Goal: Find contact information: Find contact information

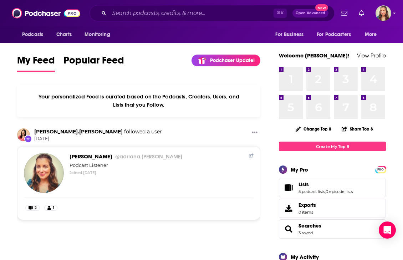
click at [183, 30] on div "Podcasts Charts Monitoring For Business For Podcasters More" at bounding box center [201, 34] width 403 height 17
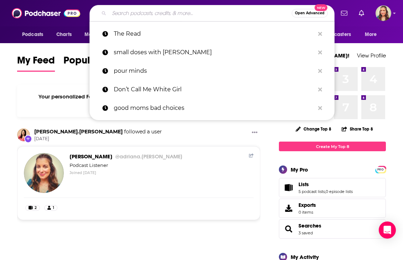
click at [175, 13] on input "Search podcasts, credits, & more..." at bounding box center [200, 12] width 183 height 11
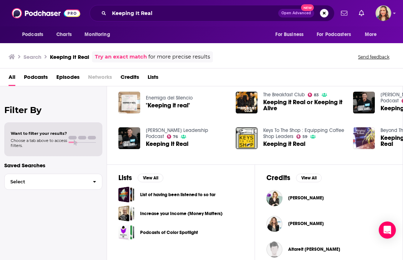
scroll to position [159, 0]
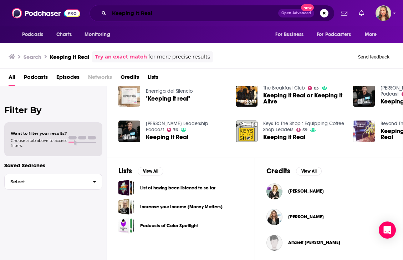
click at [175, 17] on input "Keeping It Real" at bounding box center [193, 12] width 169 height 11
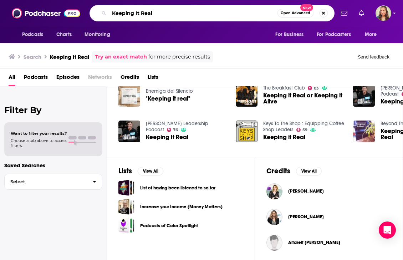
click at [175, 17] on input "Keeping It Real" at bounding box center [193, 12] width 168 height 11
type input "[PERSON_NAME]"
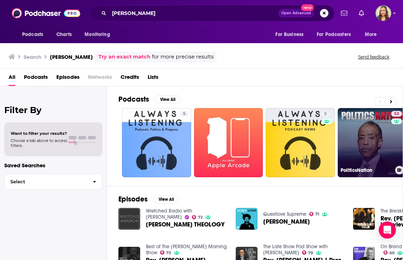
click at [370, 155] on link "53 PoliticsNation" at bounding box center [372, 142] width 69 height 69
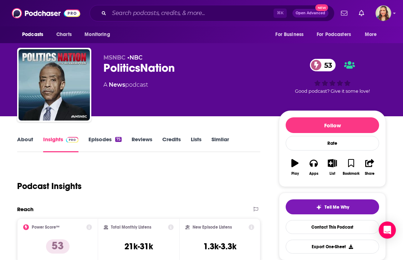
click at [118, 142] on link "Episodes 75" at bounding box center [104, 144] width 33 height 16
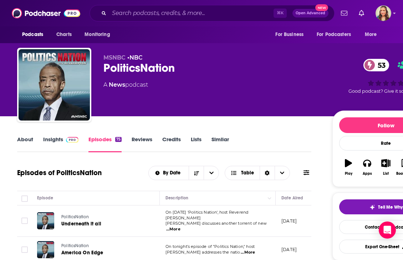
click at [179, 114] on div "MSNBC • NBC PoliticsNation 53 A News podcast 53 Good podcast? Give it some love!" at bounding box center [271, 86] width 336 height 64
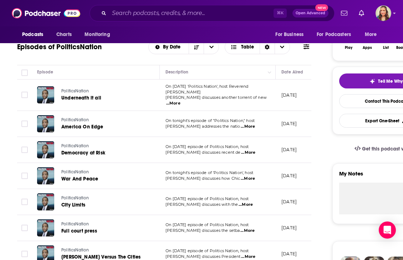
scroll to position [174, 0]
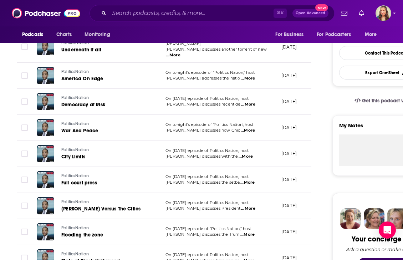
click at [255, 148] on div "On [DATE] episode of Politics Nation, host [PERSON_NAME] discusses with the ...…" at bounding box center [217, 153] width 104 height 11
click at [253, 154] on span "...More" at bounding box center [246, 157] width 14 height 6
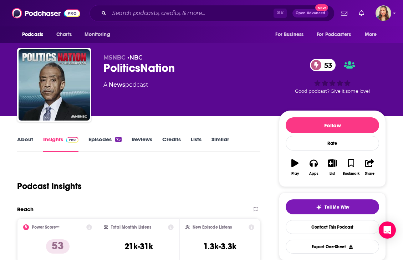
click at [32, 140] on link "About" at bounding box center [25, 144] width 16 height 16
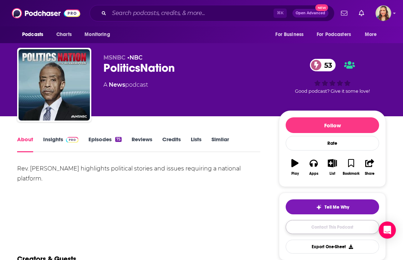
click at [298, 227] on link "Contact This Podcast" at bounding box center [332, 227] width 93 height 14
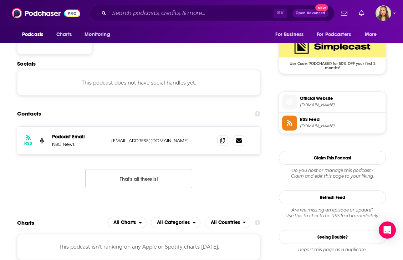
scroll to position [556, 0]
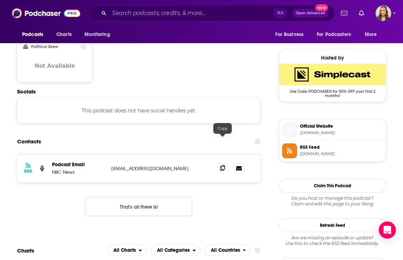
click at [224, 165] on icon at bounding box center [222, 168] width 5 height 6
click at [166, 197] on button "That's all there is!" at bounding box center [138, 206] width 107 height 19
click at [161, 14] on input "Search podcasts, credits, & more..." at bounding box center [191, 12] width 164 height 11
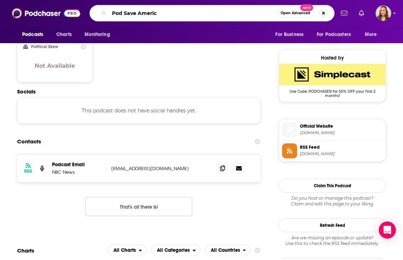
type input "Pod Save America"
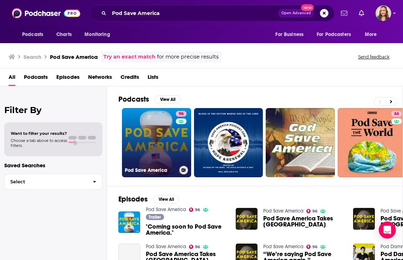
click at [179, 148] on div "96" at bounding box center [182, 138] width 12 height 55
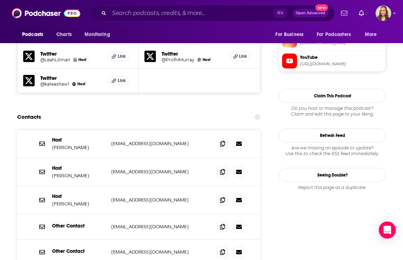
scroll to position [726, 0]
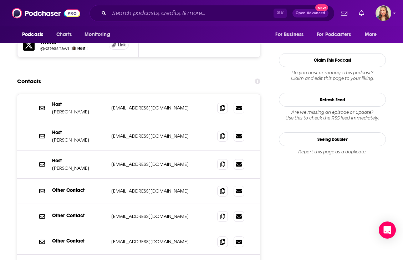
scroll to position [765, 0]
click at [154, 239] on p "[EMAIL_ADDRESS][DOMAIN_NAME]" at bounding box center [158, 242] width 94 height 6
copy div "[EMAIL_ADDRESS][DOMAIN_NAME] [EMAIL_ADDRESS][DOMAIN_NAME]"
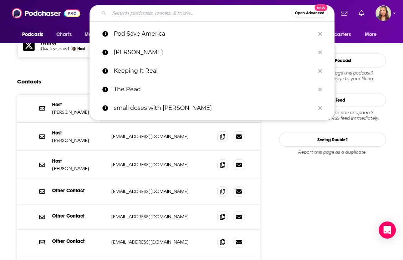
click at [201, 16] on input "Search podcasts, credits, & more..." at bounding box center [200, 12] width 183 height 11
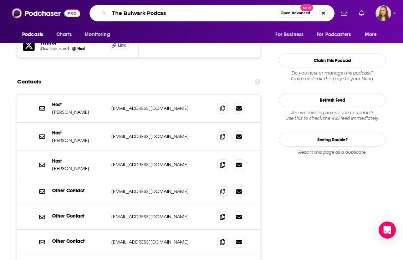
type input "The Bulwark Podcast"
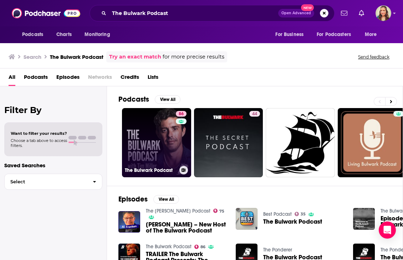
click at [159, 152] on link "86 The Bulwark Podcast" at bounding box center [156, 142] width 69 height 69
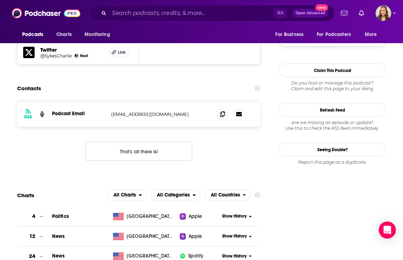
scroll to position [682, 0]
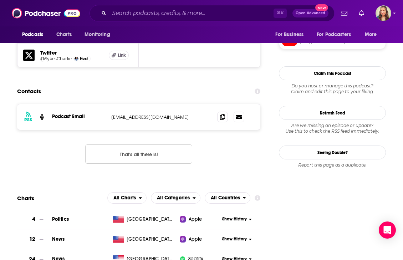
click at [158, 144] on button "That's all there is!" at bounding box center [138, 153] width 107 height 19
click at [175, 11] on input "Search podcasts, credits, & more..." at bounding box center [191, 12] width 164 height 11
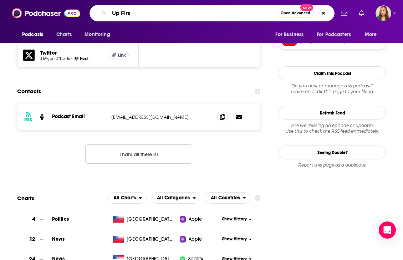
type input "Up First"
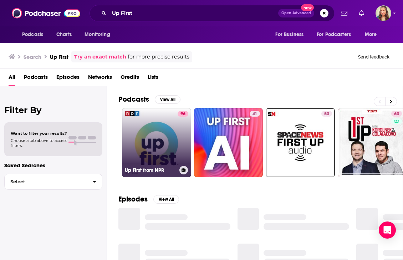
click at [165, 145] on link "96 Up First from NPR" at bounding box center [156, 142] width 69 height 69
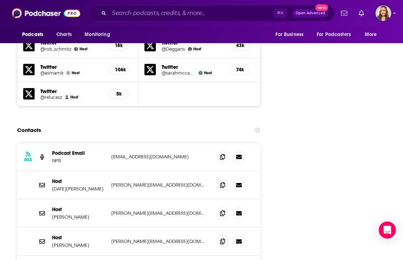
scroll to position [816, 0]
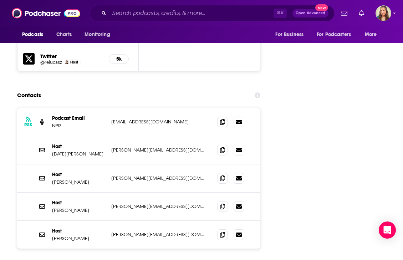
click at [69, 179] on p "[PERSON_NAME]" at bounding box center [78, 182] width 53 height 6
click at [171, 12] on input "Search podcasts, credits, & more..." at bounding box center [191, 12] width 164 height 11
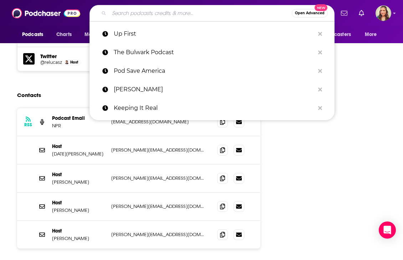
paste input "[PERSON_NAME] Live"
type input "[PERSON_NAME] Live"
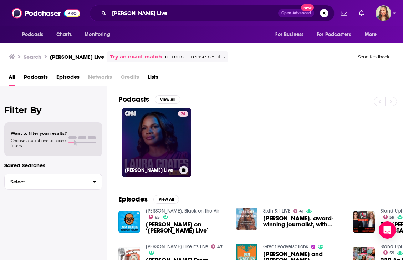
click at [180, 136] on div "74" at bounding box center [183, 138] width 10 height 55
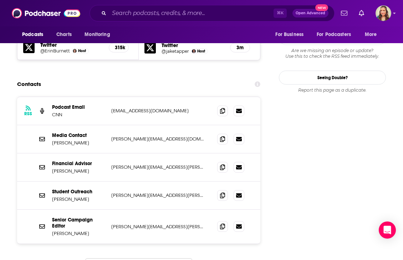
scroll to position [689, 0]
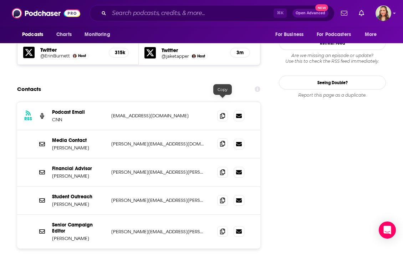
click at [224, 141] on icon at bounding box center [222, 144] width 5 height 6
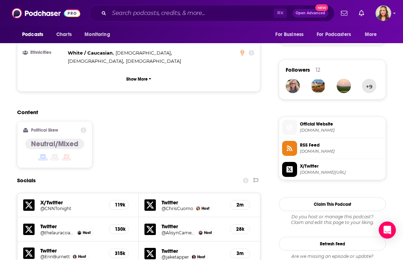
scroll to position [408, 0]
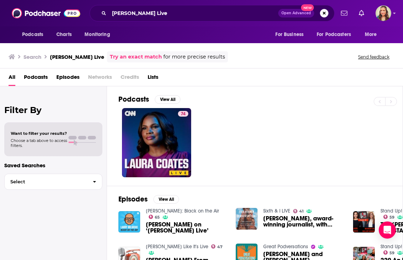
click at [134, 221] on img "Laura Coates on ‘Laura Coates Live’" at bounding box center [129, 222] width 22 height 22
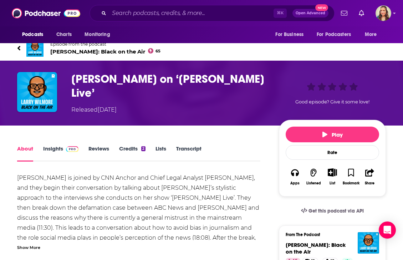
scroll to position [7, 0]
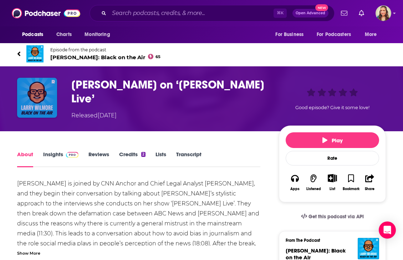
click at [48, 101] on img "Laura Coates on ‘Laura Coates Live’" at bounding box center [37, 98] width 40 height 40
click at [29, 113] on img "Laura Coates on ‘Laura Coates Live’" at bounding box center [37, 98] width 40 height 40
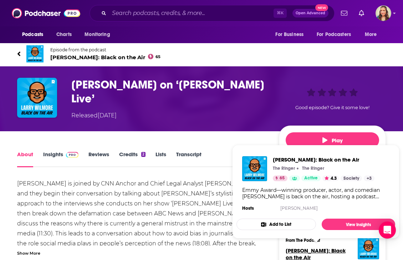
click at [323, 251] on span "[PERSON_NAME]: Black on the Air" at bounding box center [316, 254] width 60 height 14
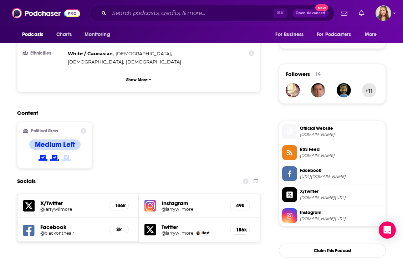
scroll to position [638, 0]
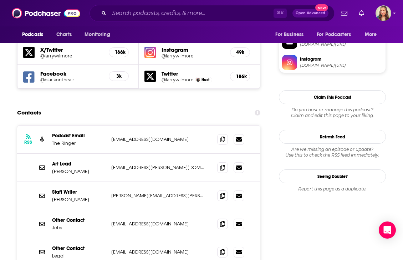
click at [134, 182] on div "Staff Writer [PERSON_NAME] [PERSON_NAME][EMAIL_ADDRESS][PERSON_NAME][DOMAIN_NAM…" at bounding box center [138, 196] width 243 height 28
click at [163, 193] on p "[PERSON_NAME][EMAIL_ADDRESS][PERSON_NAME][DOMAIN_NAME]" at bounding box center [158, 196] width 94 height 6
click at [81, 196] on p "[PERSON_NAME]" at bounding box center [78, 199] width 53 height 6
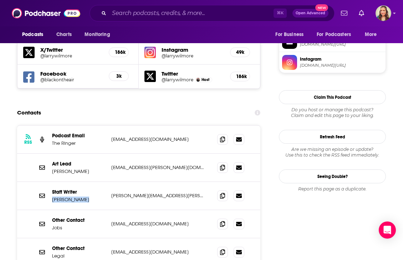
click at [81, 196] on p "[PERSON_NAME]" at bounding box center [78, 199] width 53 height 6
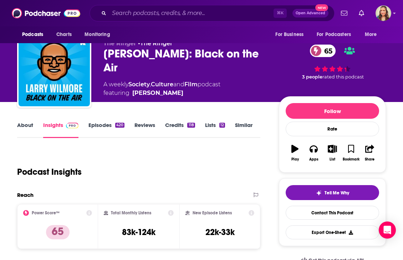
scroll to position [0, 0]
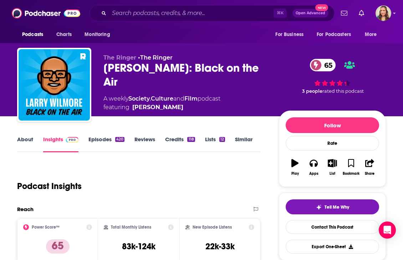
click at [151, 78] on div "[PERSON_NAME]: Black on the Air 65" at bounding box center [185, 75] width 164 height 28
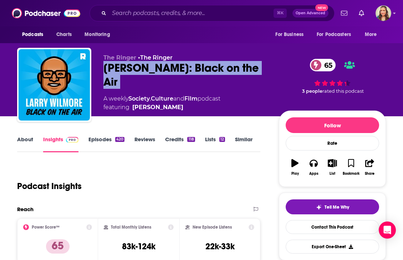
click at [151, 78] on div "[PERSON_NAME]: Black on the Air 65" at bounding box center [185, 75] width 164 height 28
copy div "[PERSON_NAME]: Black on the Air 65"
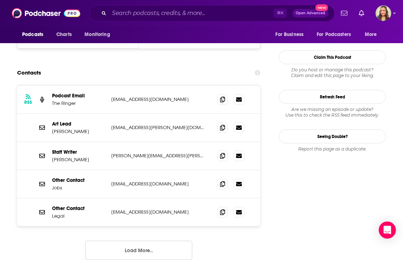
scroll to position [677, 0]
click at [225, 150] on span at bounding box center [222, 155] width 11 height 11
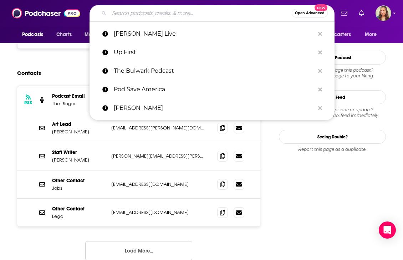
click at [152, 15] on input "Search podcasts, credits, & more..." at bounding box center [200, 12] width 183 height 11
paste input "[DATE] in Focus"
type input "[DATE] in Focus"
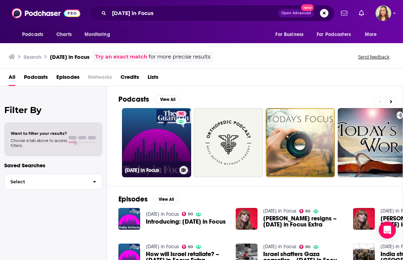
click at [163, 163] on link "90 [DATE] in Focus" at bounding box center [156, 142] width 69 height 69
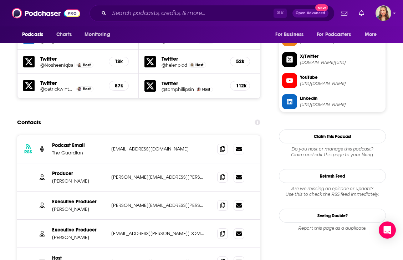
scroll to position [667, 0]
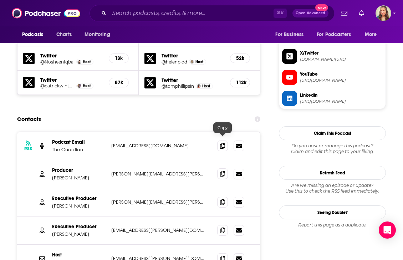
click at [222, 171] on icon at bounding box center [222, 174] width 5 height 6
click at [201, 13] on input "Search podcasts, credits, & more..." at bounding box center [191, 12] width 164 height 11
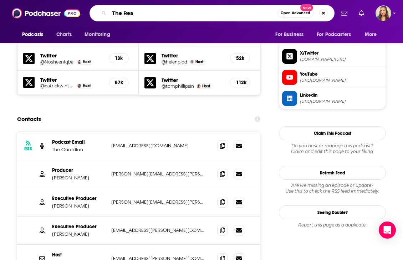
type input "The Read"
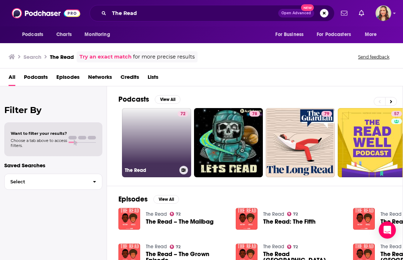
click at [147, 158] on link "72 The Read" at bounding box center [156, 142] width 69 height 69
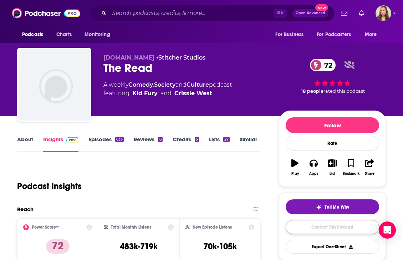
click at [323, 225] on link "Contact This Podcast" at bounding box center [332, 227] width 93 height 14
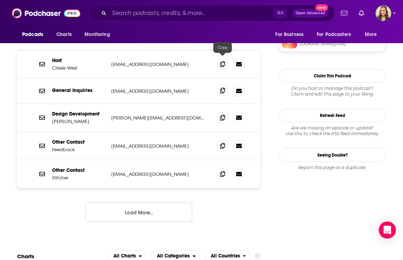
click at [222, 88] on icon at bounding box center [222, 91] width 5 height 6
click at [205, 5] on div "Podcasts Charts Monitoring ⌘ K Open Advanced New For Business For Podcasters Mo…" at bounding box center [201, 13] width 403 height 26
click at [205, 11] on input "Search podcasts, credits, & more..." at bounding box center [191, 12] width 164 height 11
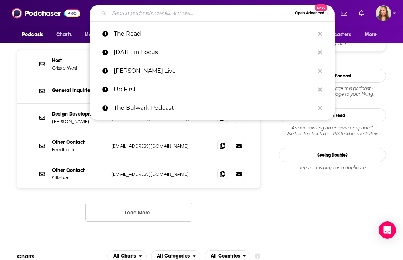
paste input "85 South SHow"
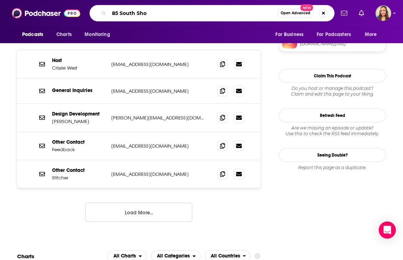
type input "85 South Show"
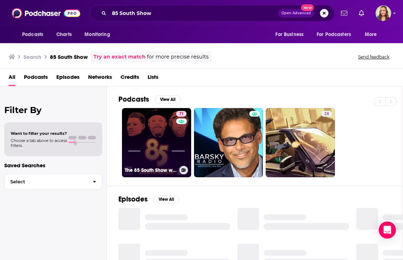
click at [148, 138] on link "71 The 85 South Show with [PERSON_NAME], [PERSON_NAME] Fly and [PERSON_NAME]" at bounding box center [156, 142] width 69 height 69
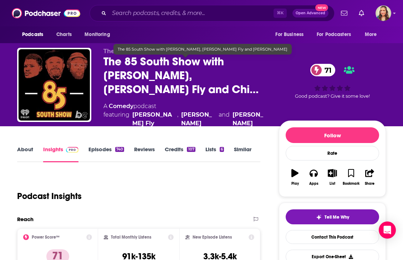
click at [183, 73] on span "The 85 South Show with [PERSON_NAME], [PERSON_NAME] Fly and Chi…" at bounding box center [185, 76] width 164 height 42
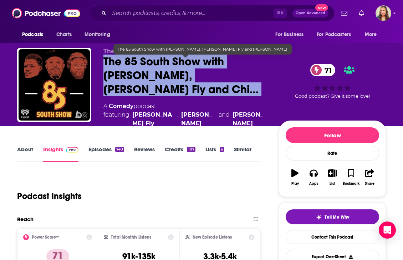
click at [183, 73] on span "The 85 South Show with [PERSON_NAME], [PERSON_NAME] Fly and Chi…" at bounding box center [185, 76] width 164 height 42
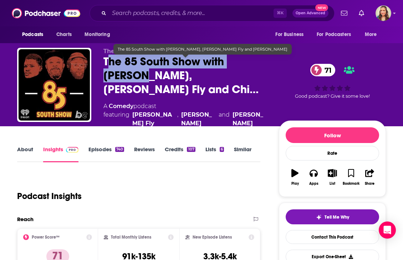
drag, startPoint x: 270, startPoint y: 66, endPoint x: 107, endPoint y: 65, distance: 162.6
click at [107, 65] on div "The Black Effect and iHeartPodcasts • Black Effect The 85 South Show with [PERS…" at bounding box center [244, 91] width 282 height 87
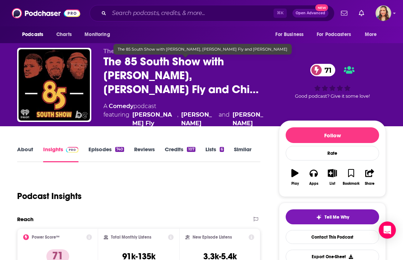
click at [102, 65] on div "The Black Effect and iHeartPodcasts • Black Effect The 85 South Show with [PERS…" at bounding box center [201, 91] width 369 height 87
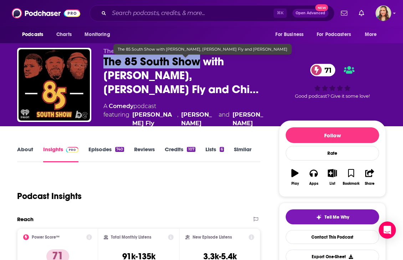
drag, startPoint x: 102, startPoint y: 65, endPoint x: 186, endPoint y: 67, distance: 84.2
click at [186, 67] on div "The Black Effect and iHeartPodcasts • Black Effect The 85 South Show with [PERS…" at bounding box center [201, 91] width 369 height 87
copy h2 "The 85 South Show"
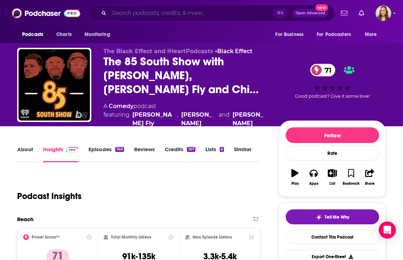
click at [193, 10] on input "Search podcasts, credits, & more..." at bounding box center [191, 12] width 164 height 11
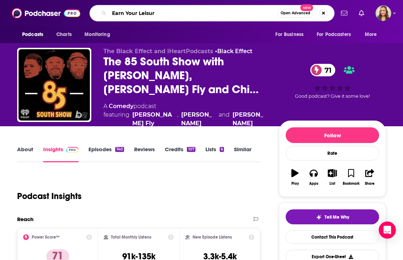
type input "Earn Your Leisure"
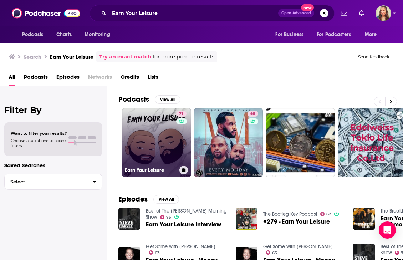
click at [147, 130] on link "71 Earn Your Leisure" at bounding box center [156, 142] width 69 height 69
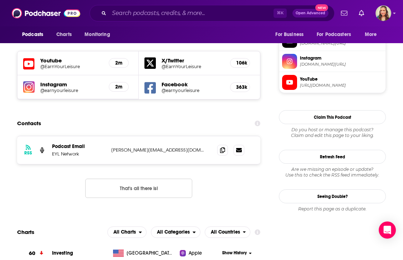
scroll to position [629, 0]
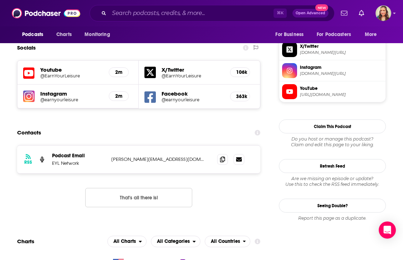
click at [149, 188] on button "That's all there is!" at bounding box center [138, 197] width 107 height 19
click at [223, 156] on icon at bounding box center [222, 159] width 5 height 6
click at [129, 12] on input "Search podcasts, credits, & more..." at bounding box center [191, 12] width 164 height 11
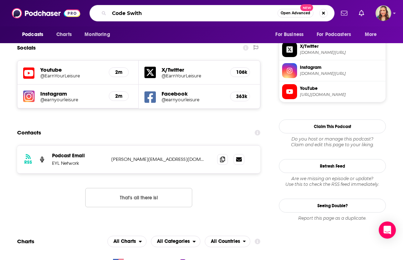
type input "Code Swithc"
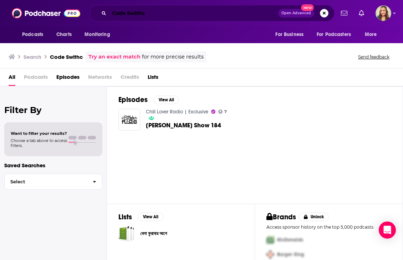
click at [168, 16] on input "Code Swithc" at bounding box center [193, 12] width 169 height 11
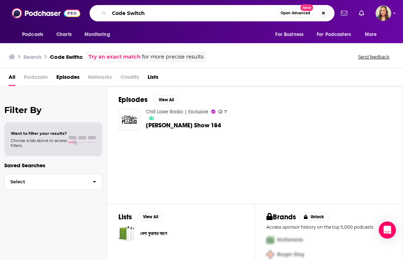
type input "Code Switch"
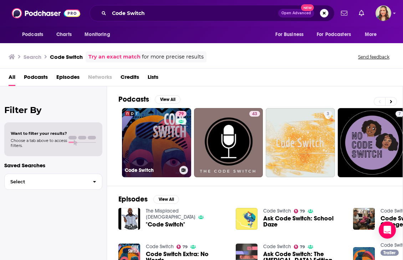
click at [161, 144] on link "79 Code Switch" at bounding box center [156, 142] width 69 height 69
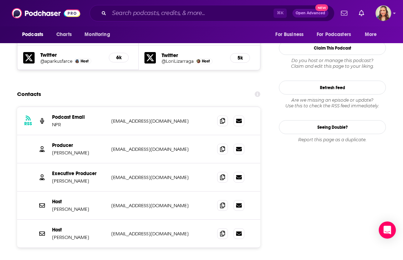
scroll to position [673, 0]
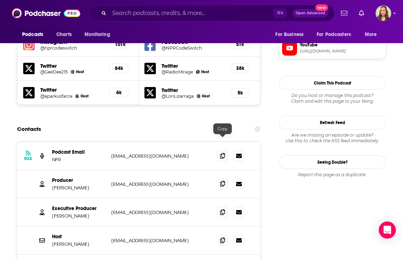
click at [222, 181] on icon at bounding box center [222, 184] width 5 height 6
click at [220, 209] on icon at bounding box center [222, 212] width 5 height 6
click at [185, 16] on input "Search podcasts, credits, & more..." at bounding box center [191, 12] width 164 height 11
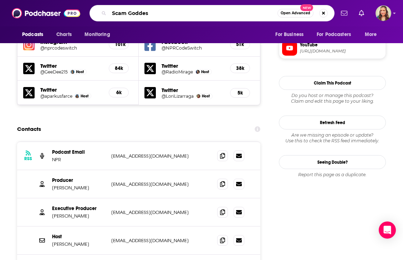
type input "Scam Goddess"
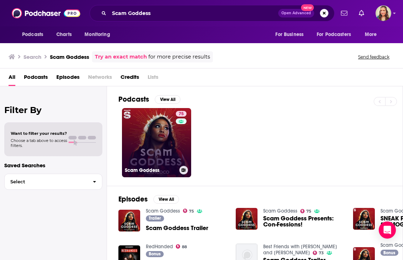
click at [140, 155] on link "75 Scam Goddess" at bounding box center [156, 142] width 69 height 69
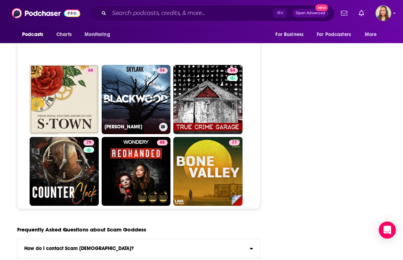
scroll to position [3189, 0]
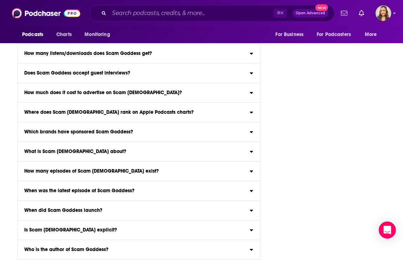
click at [165, 181] on label "When was the latest episode of Scam Goddess? The latest episode of Scam Goddess…" at bounding box center [138, 191] width 242 height 20
click at [0, 0] on input "When was the latest episode of Scam Goddess? The latest episode of Scam Goddess…" at bounding box center [0, 0] width 0 height 0
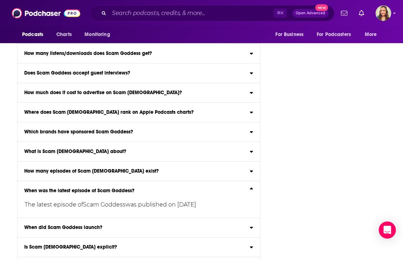
click at [165, 181] on label "When was the latest episode of Scam Goddess? The latest episode of Scam Goddess…" at bounding box center [138, 199] width 242 height 37
click at [0, 0] on input "When was the latest episode of Scam Goddess? The latest episode of Scam Goddess…" at bounding box center [0, 0] width 0 height 0
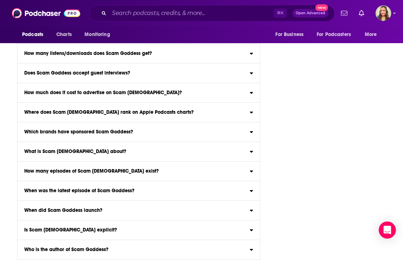
scroll to position [3051, 0]
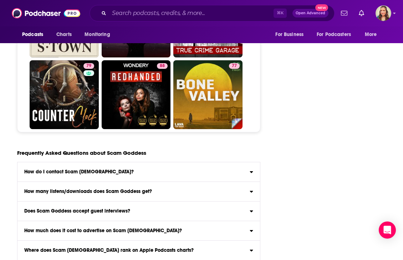
click at [163, 162] on label "How do I contact Scam [DEMOGRAPHIC_DATA]? Click here to view contact informatio…" at bounding box center [138, 172] width 242 height 20
click at [0, 0] on input "How do I contact Scam [DEMOGRAPHIC_DATA]? Click here to view contact informatio…" at bounding box center [0, 0] width 0 height 0
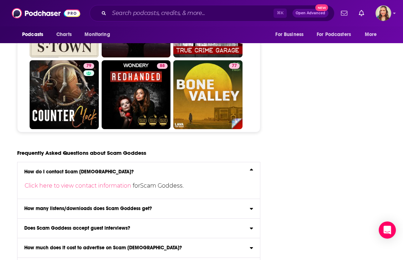
click at [163, 174] on div "Click here to view contact information for Scam Goddess ." at bounding box center [132, 182] width 230 height 17
click at [0, 0] on input "How do I contact Scam [DEMOGRAPHIC_DATA]? Click here to view contact informatio…" at bounding box center [0, 0] width 0 height 0
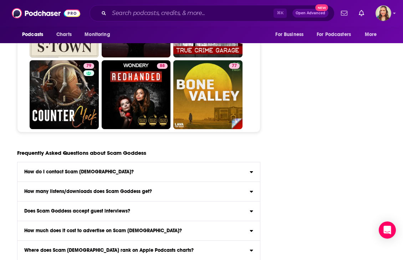
click at [157, 201] on label "Does Scam Goddess accept guest interviews? Yes" at bounding box center [138, 211] width 242 height 20
click at [0, 0] on input "Does Scam Goddess accept guest interviews? Yes" at bounding box center [0, 0] width 0 height 0
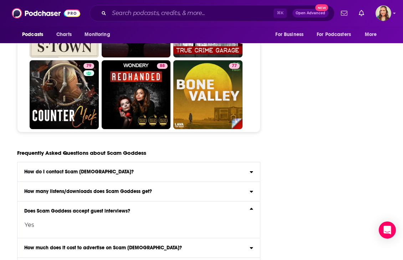
click at [157, 209] on div "Does Scam Goddess accept guest interviews?" at bounding box center [138, 211] width 242 height 5
click at [0, 0] on input "Does Scam Goddess accept guest interviews? Yes" at bounding box center [0, 0] width 0 height 0
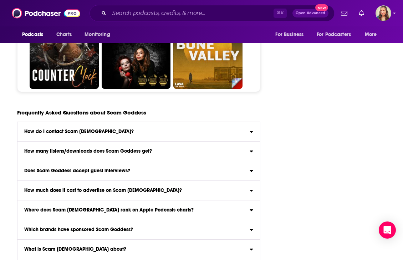
scroll to position [3096, 0]
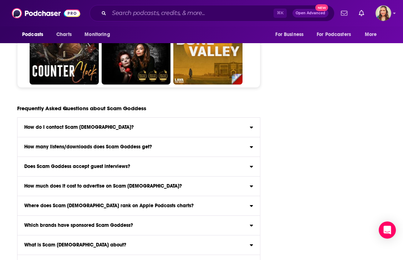
click at [159, 242] on div "What is Scam [DEMOGRAPHIC_DATA] about?" at bounding box center [138, 244] width 242 height 5
click at [0, 0] on input "What is Scam [DEMOGRAPHIC_DATA] about? Here is the podcast description for Scam…" at bounding box center [0, 0] width 0 height 0
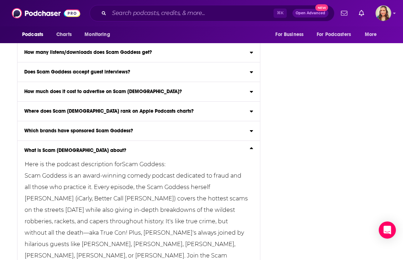
scroll to position [3191, 0]
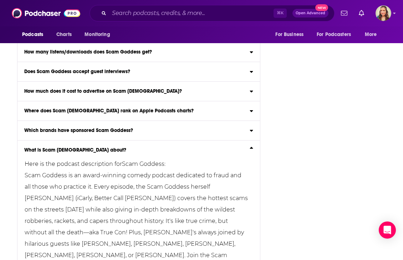
click at [150, 21] on div "Podcasts Charts Monitoring ⌘ K Open Advanced New For Business For Podcasters Mo…" at bounding box center [201, 13] width 403 height 26
click at [141, 14] on input "Search podcasts, credits, & more..." at bounding box center [191, 12] width 164 height 11
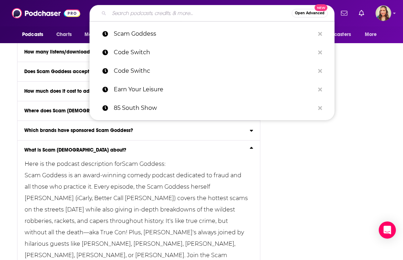
paste input "Gettin’ Grown"
type input "Gettin’ Grown"
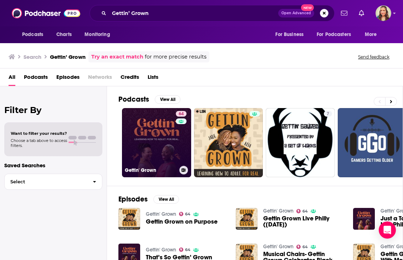
click at [135, 145] on link "64 Gettin' Grown" at bounding box center [156, 142] width 69 height 69
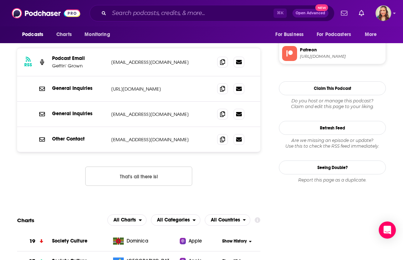
scroll to position [688, 0]
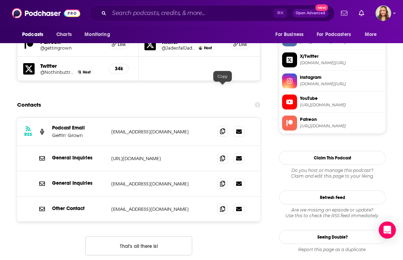
click at [217, 126] on span at bounding box center [222, 131] width 11 height 11
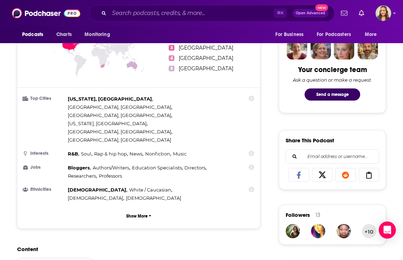
scroll to position [0, 0]
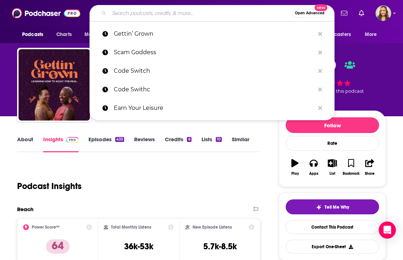
click at [133, 8] on input "Search podcasts, credits, & more..." at bounding box center [200, 12] width 183 height 11
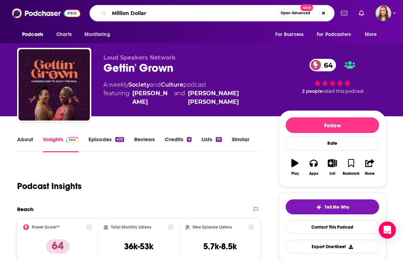
type input "Million Dollarz"
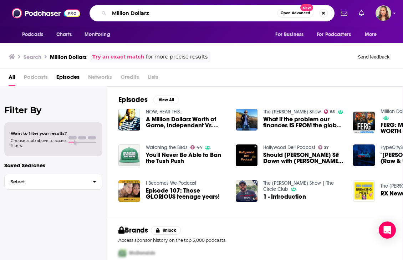
click at [150, 12] on input "Million Dollarz" at bounding box center [193, 12] width 168 height 11
paste input "z Worth of Game"
type input "Million Dollaz Worth of Game"
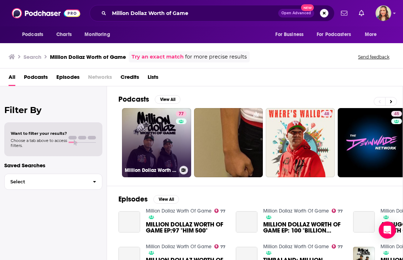
click at [157, 148] on link "77 Million Dollaz Worth Of Game" at bounding box center [156, 142] width 69 height 69
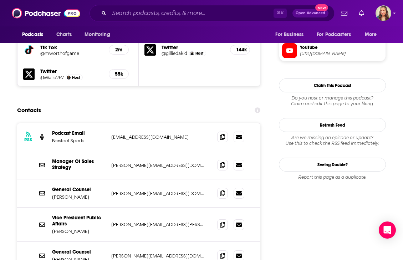
scroll to position [696, 0]
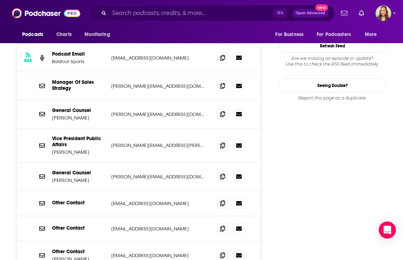
scroll to position [832, 0]
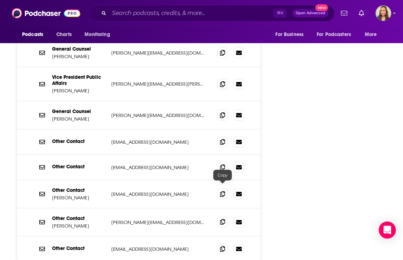
click at [220, 219] on icon at bounding box center [222, 222] width 5 height 6
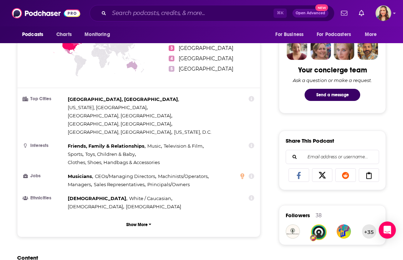
scroll to position [0, 0]
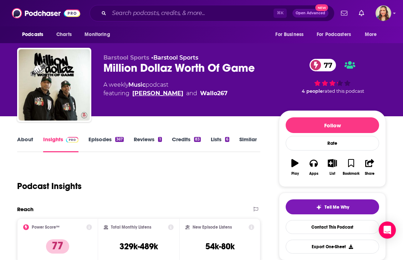
click at [151, 96] on link "[PERSON_NAME]" at bounding box center [157, 93] width 51 height 9
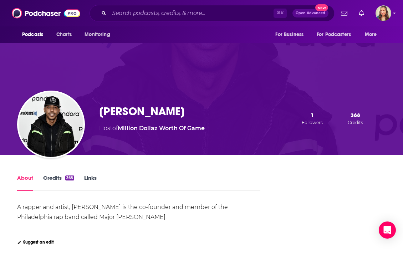
click at [156, 71] on div "[PERSON_NAME] Host of Million Dollaz Worth Of Game 1 Followers 368 Credits" at bounding box center [201, 99] width 403 height 112
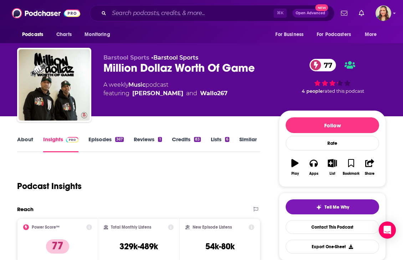
click at [158, 74] on div "Million Dollaz Worth Of Game 77" at bounding box center [185, 68] width 164 height 14
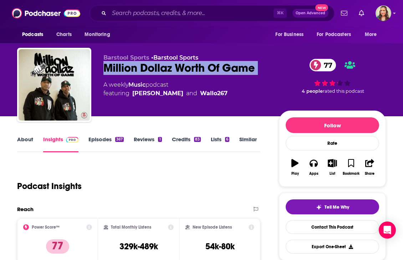
click at [158, 74] on div "Million Dollaz Worth Of Game 77" at bounding box center [185, 68] width 164 height 14
click at [134, 13] on input "Search podcasts, credits, & more..." at bounding box center [191, 12] width 164 height 11
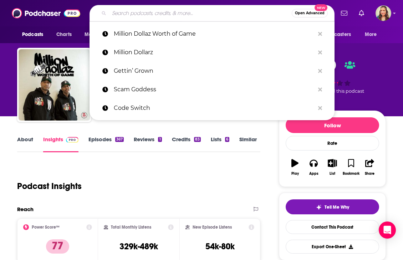
paste input "All the Smoke"
type input "All the Smoke"
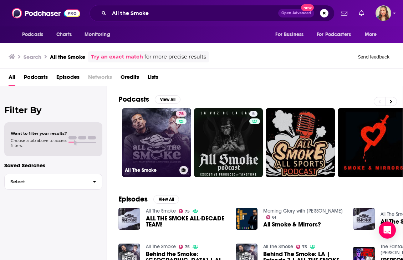
click at [173, 162] on link "75 All The Smoke" at bounding box center [156, 142] width 69 height 69
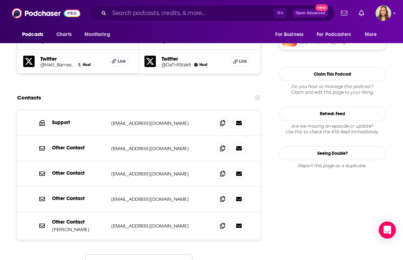
scroll to position [641, 0]
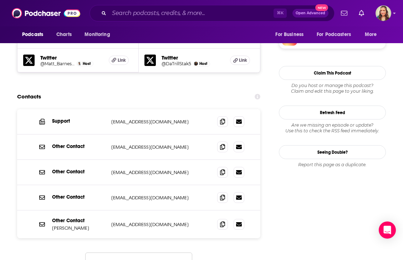
scroll to position [641, 0]
click at [226, 167] on span at bounding box center [222, 172] width 11 height 11
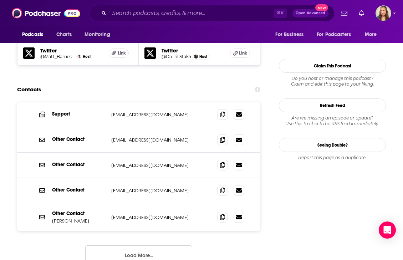
scroll to position [651, 0]
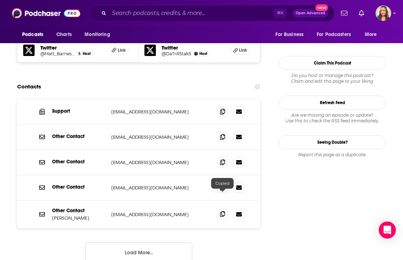
click at [224, 211] on icon at bounding box center [222, 214] width 5 height 6
click at [225, 157] on span at bounding box center [222, 162] width 11 height 11
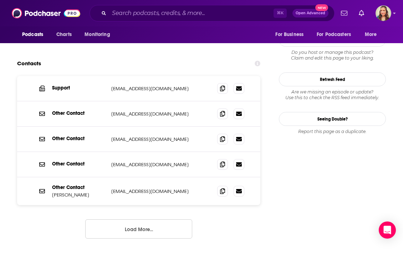
scroll to position [669, 0]
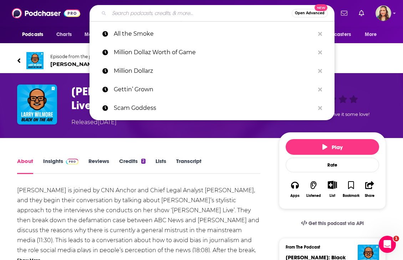
click at [124, 18] on input "Search podcasts, credits, & more..." at bounding box center [200, 12] width 183 height 11
paste input "he Weekly Show with Jon Stewart"
type input "he Weekly Show with Jon Stewart"
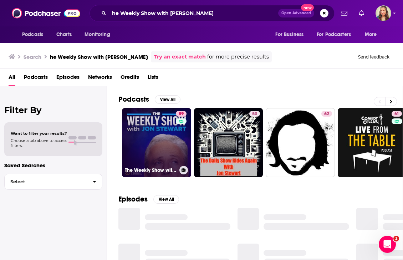
click at [147, 166] on div "The Weekly Show with Jon Stewart" at bounding box center [156, 170] width 63 height 9
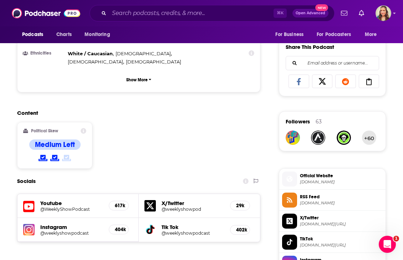
scroll to position [619, 0]
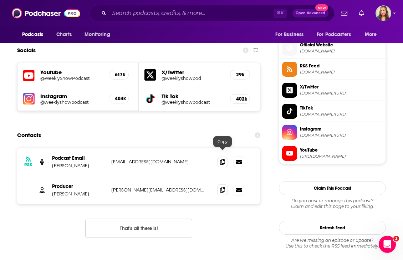
click at [224, 187] on icon at bounding box center [222, 190] width 5 height 6
click at [163, 9] on input "Search podcasts, credits, & more..." at bounding box center [191, 12] width 164 height 11
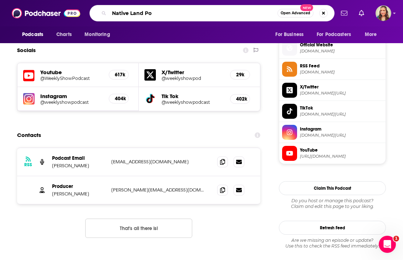
type input "Native Land Pod"
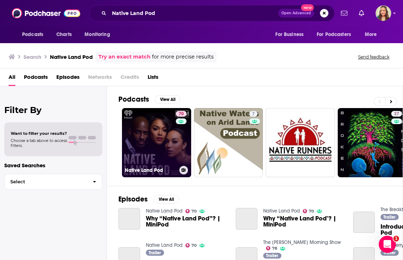
click at [160, 127] on link "70 Native Land Pod" at bounding box center [156, 142] width 69 height 69
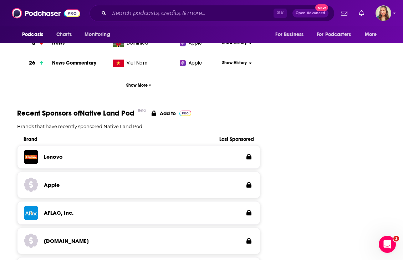
scroll to position [988, 0]
